Goal: Complete application form

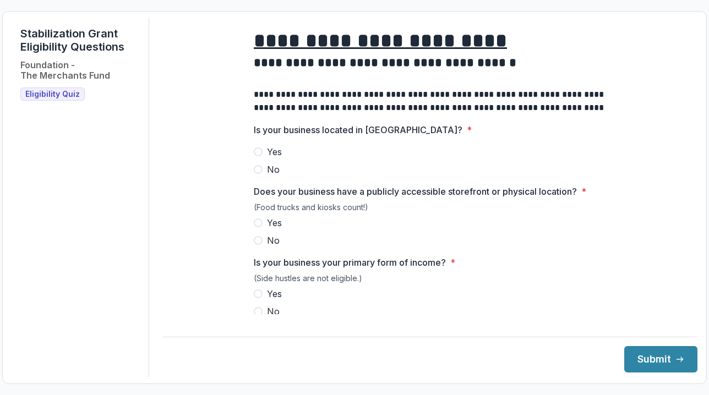
click at [255, 156] on span at bounding box center [258, 151] width 9 height 9
click at [254, 227] on span at bounding box center [258, 222] width 9 height 9
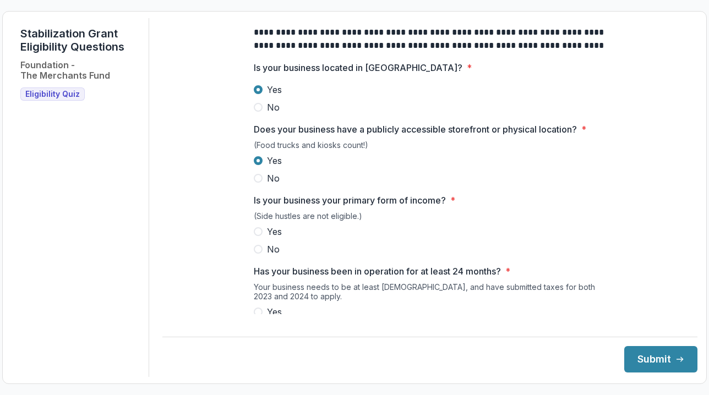
scroll to position [61, 0]
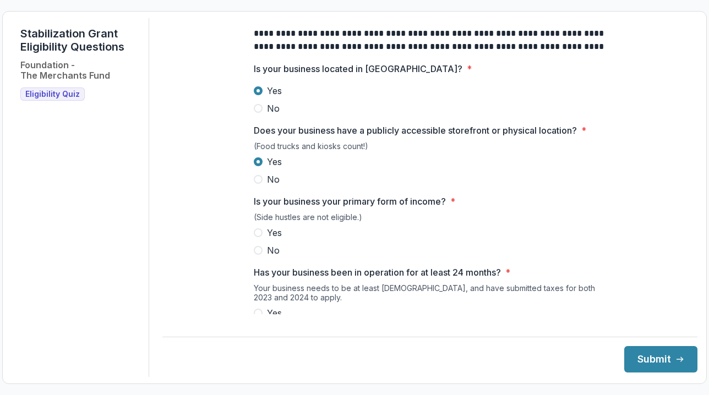
click at [256, 237] on span at bounding box center [258, 232] width 9 height 9
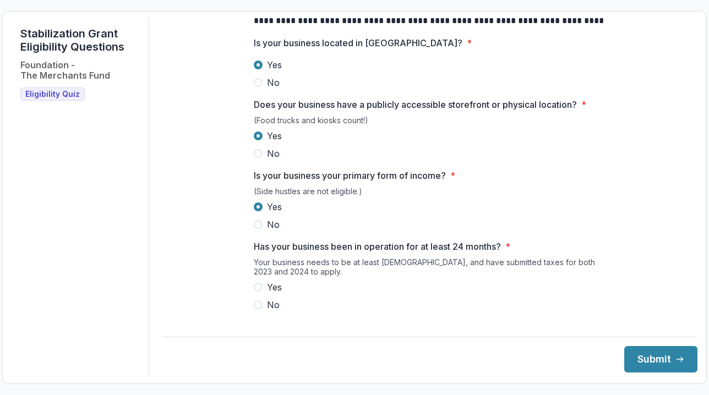
scroll to position [101, 0]
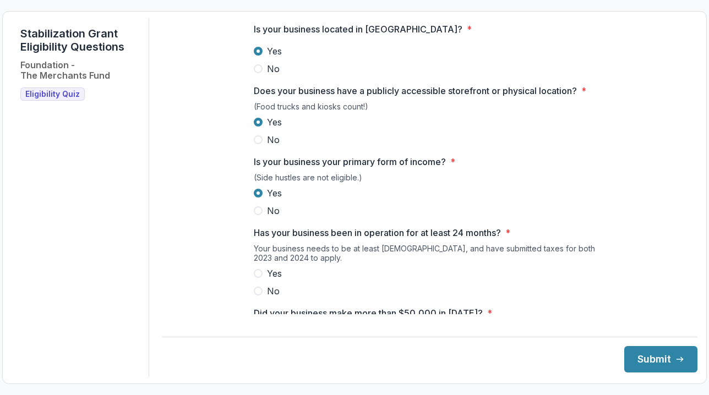
click at [254, 278] on span at bounding box center [258, 273] width 9 height 9
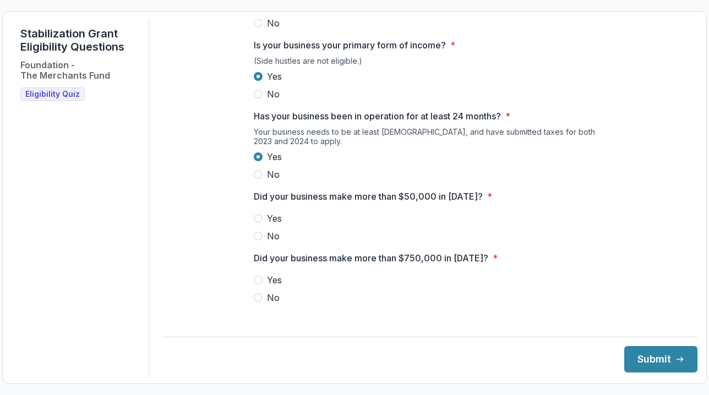
scroll to position [233, 0]
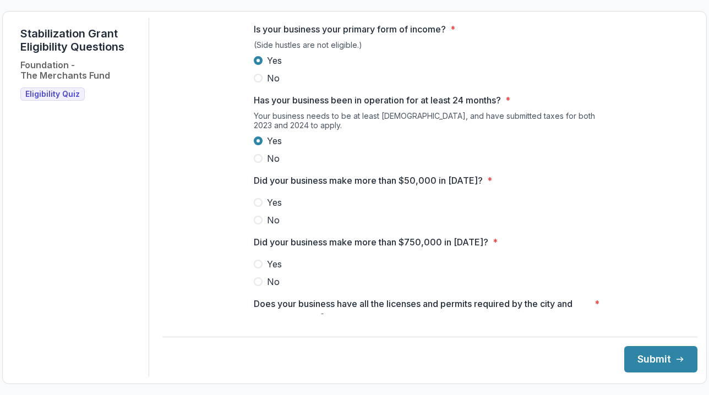
click at [260, 207] on span at bounding box center [258, 202] width 9 height 9
click at [257, 288] on label "No" at bounding box center [430, 281] width 352 height 13
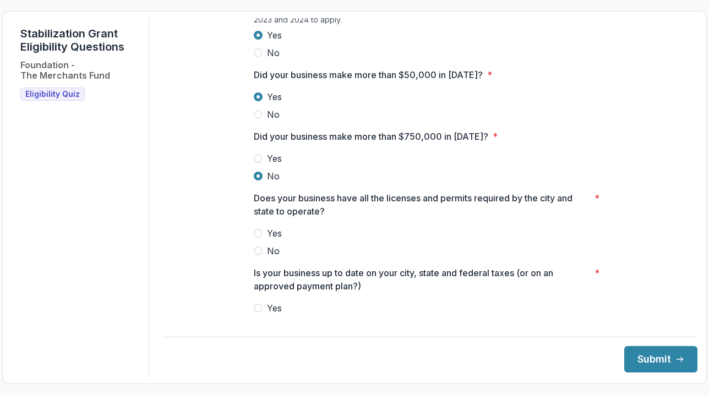
scroll to position [364, 0]
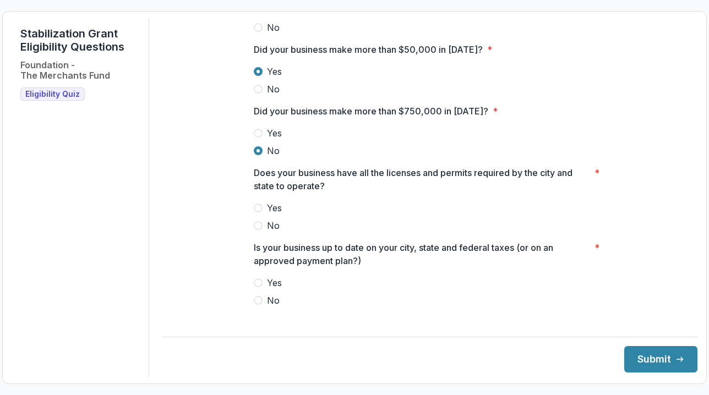
click at [254, 212] on span at bounding box center [258, 208] width 9 height 9
click at [256, 287] on span at bounding box center [258, 282] width 9 height 9
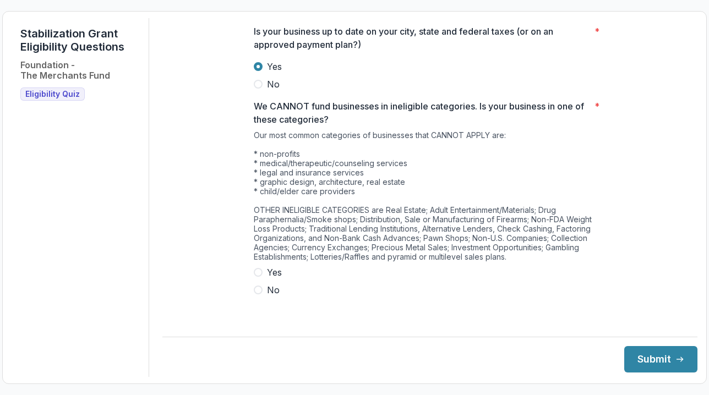
scroll to position [580, 0]
click at [256, 295] on span at bounding box center [258, 290] width 9 height 9
click at [634, 359] on button "Submit" at bounding box center [660, 359] width 73 height 26
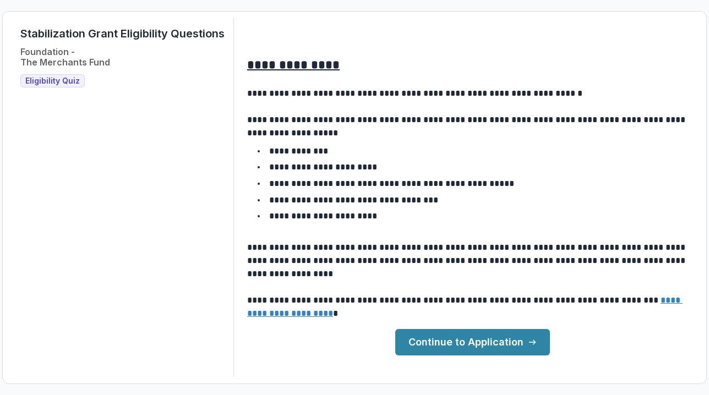
click at [485, 338] on link "Continue to Application" at bounding box center [472, 342] width 155 height 26
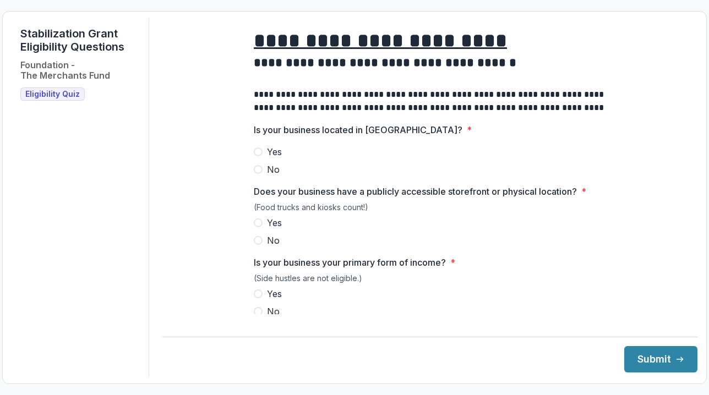
click at [265, 158] on label "Yes" at bounding box center [430, 151] width 352 height 13
click at [254, 227] on span at bounding box center [258, 222] width 9 height 9
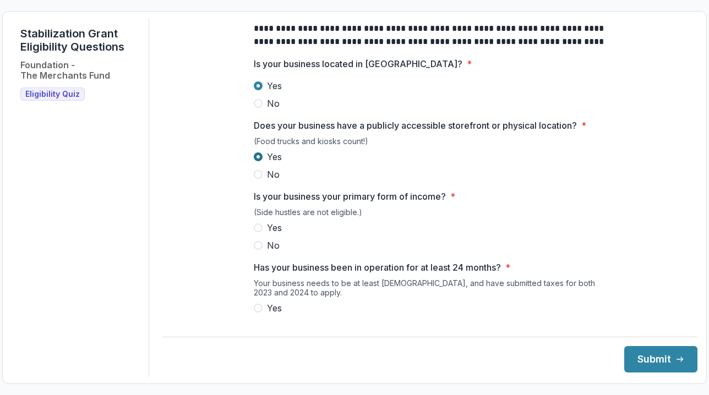
scroll to position [84, 0]
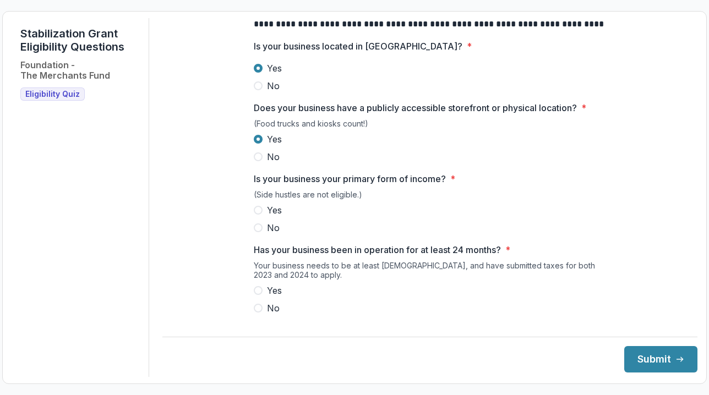
click at [259, 215] on span at bounding box center [258, 210] width 9 height 9
click at [260, 295] on span at bounding box center [258, 290] width 9 height 9
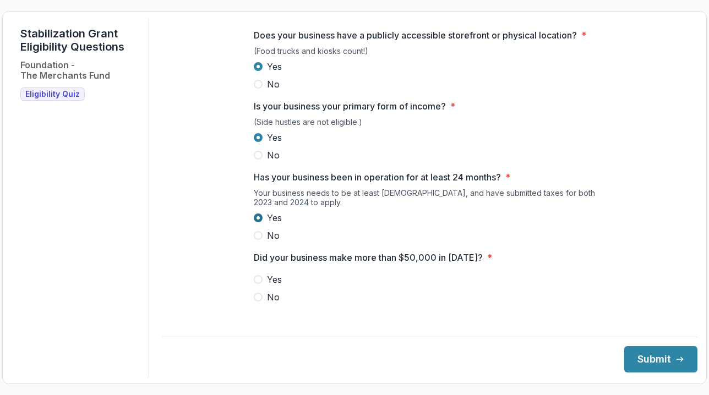
scroll to position [184, 0]
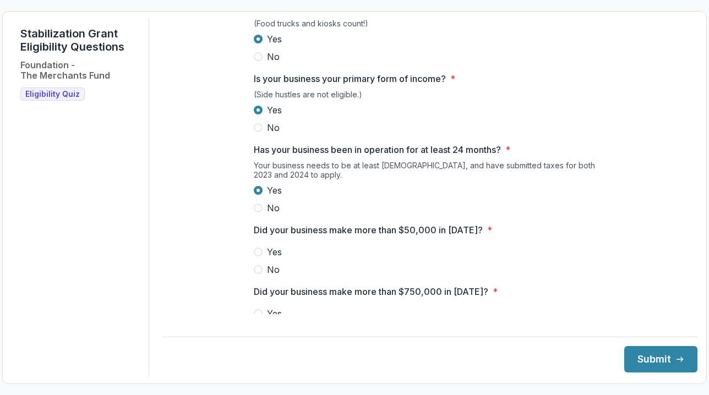
click at [251, 262] on div "**********" at bounding box center [430, 272] width 370 height 876
click at [260, 256] on span at bounding box center [258, 252] width 9 height 9
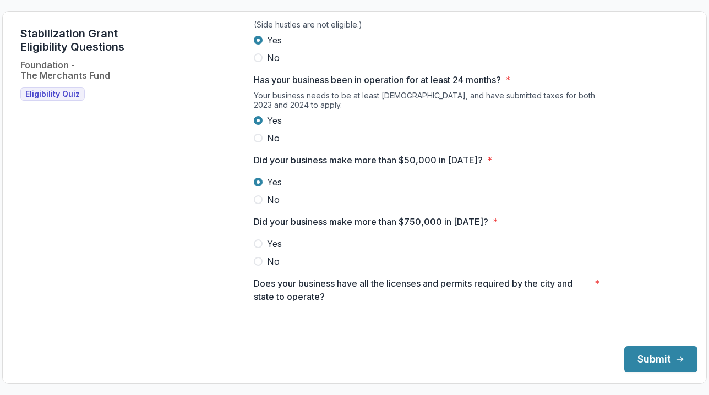
scroll to position [276, 0]
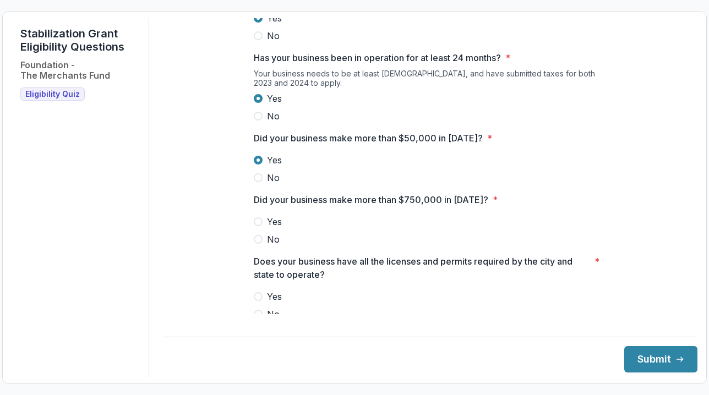
click at [256, 244] on span at bounding box center [258, 239] width 9 height 9
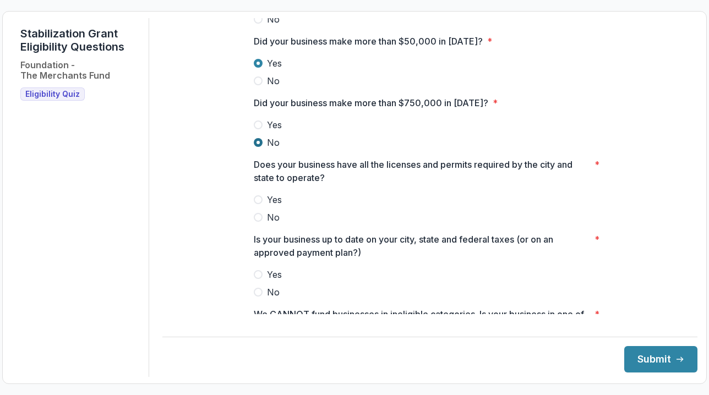
scroll to position [402, 0]
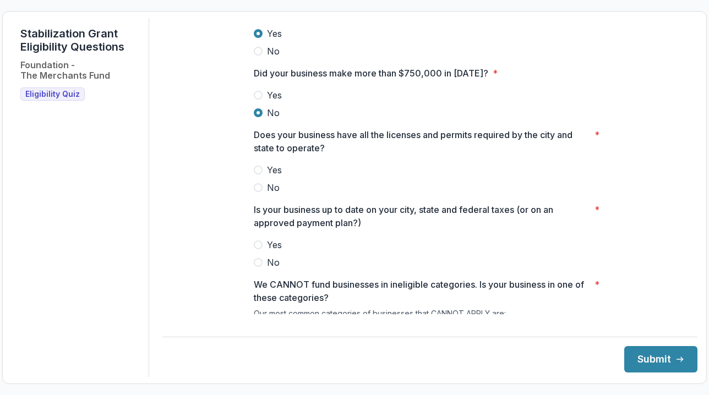
click at [256, 174] on span at bounding box center [258, 170] width 9 height 9
click at [257, 249] on span at bounding box center [258, 244] width 9 height 9
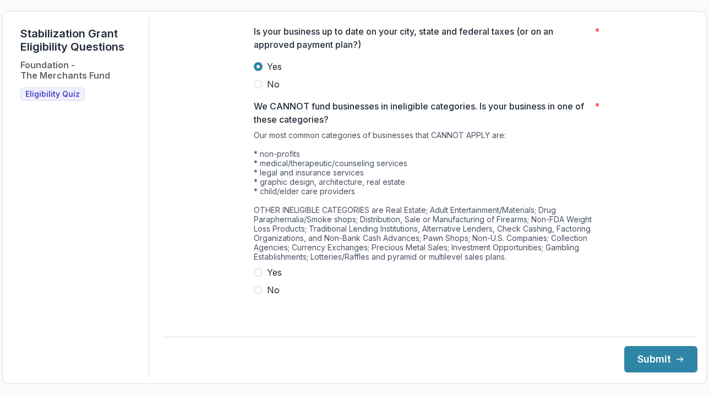
scroll to position [580, 0]
click at [258, 295] on span at bounding box center [258, 290] width 9 height 9
click at [637, 363] on button "Submit" at bounding box center [660, 359] width 73 height 26
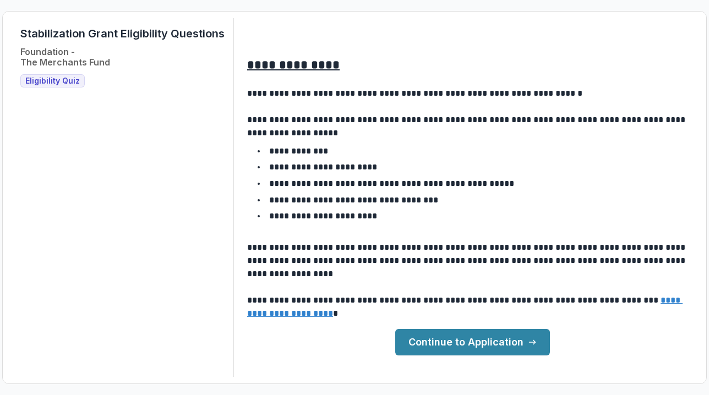
click at [463, 344] on link "Continue to Application" at bounding box center [472, 342] width 155 height 26
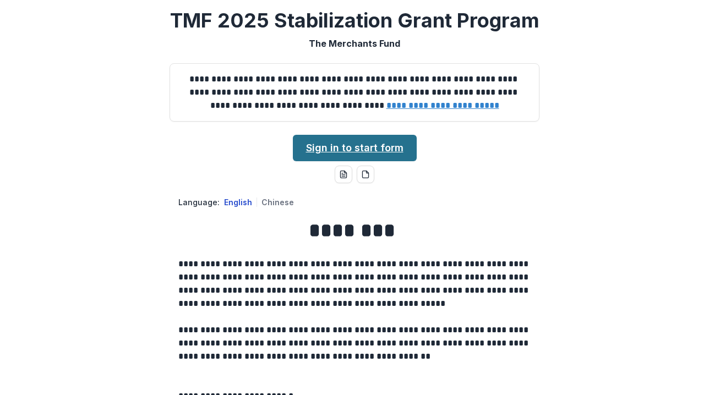
click at [348, 145] on link "Sign in to start form" at bounding box center [355, 148] width 124 height 26
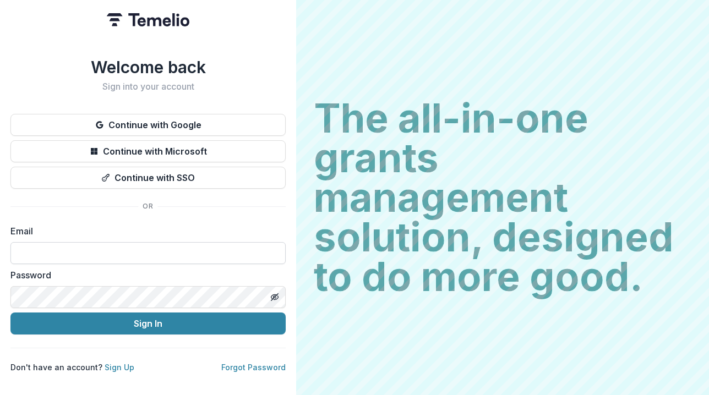
click at [203, 245] on input at bounding box center [147, 253] width 275 height 22
click at [0, 394] on com-1password-button at bounding box center [0, 395] width 0 height 0
